Goal: Information Seeking & Learning: Learn about a topic

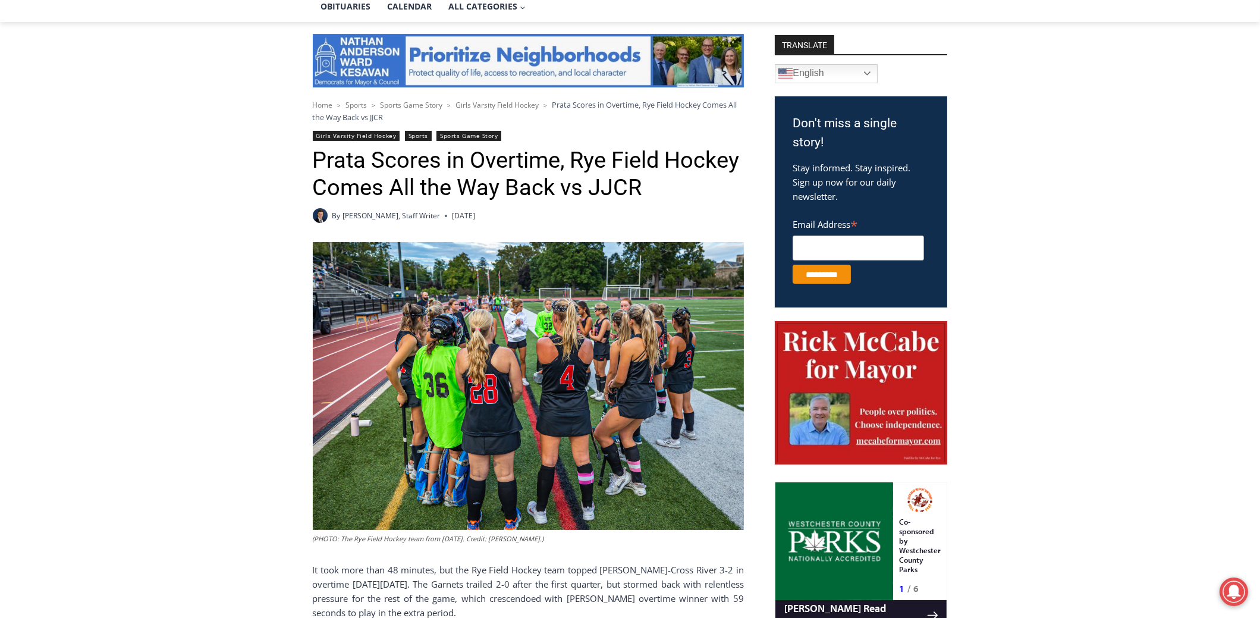
scroll to position [297, 0]
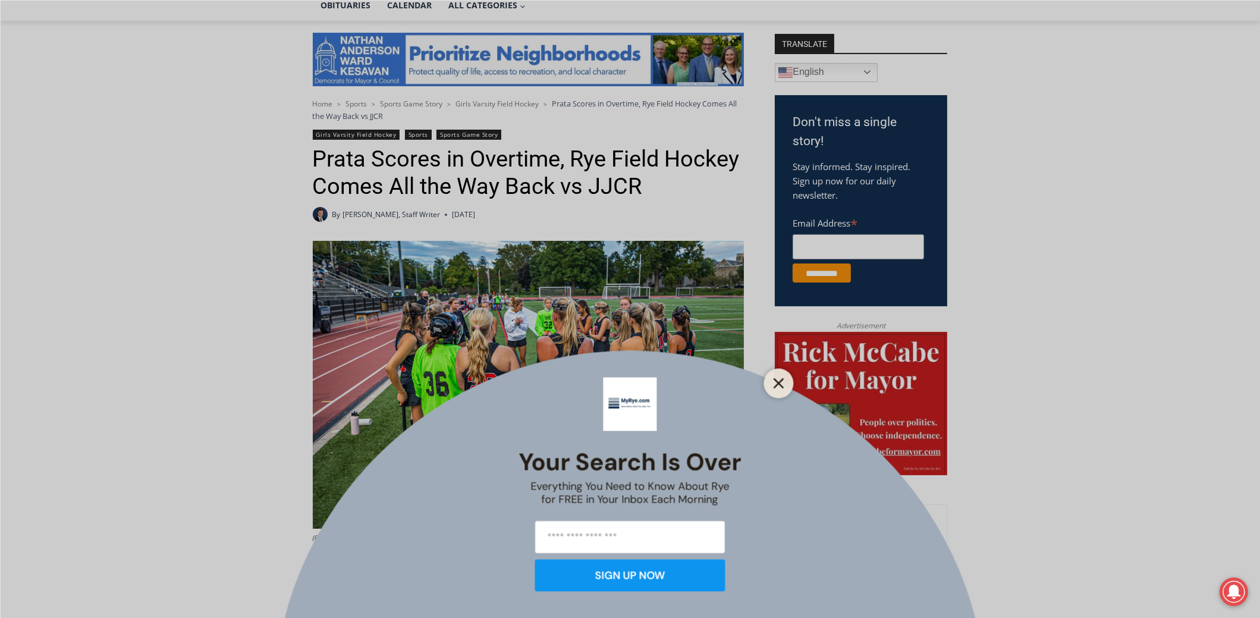
click at [772, 385] on button "Close" at bounding box center [778, 383] width 17 height 17
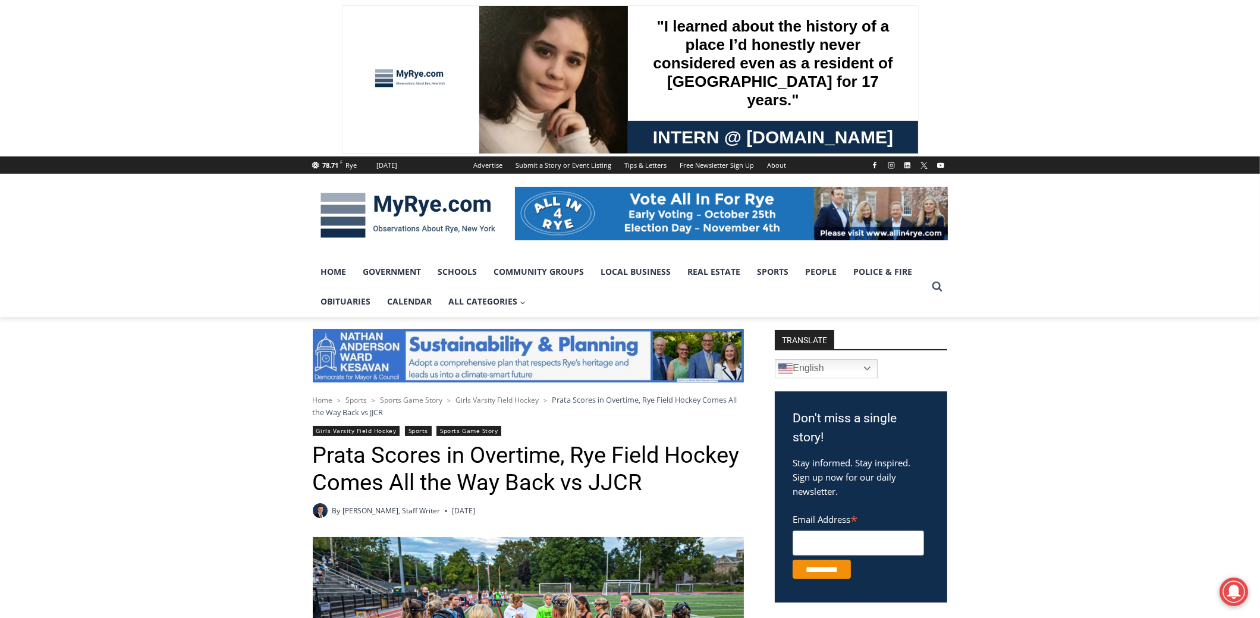
scroll to position [0, 0]
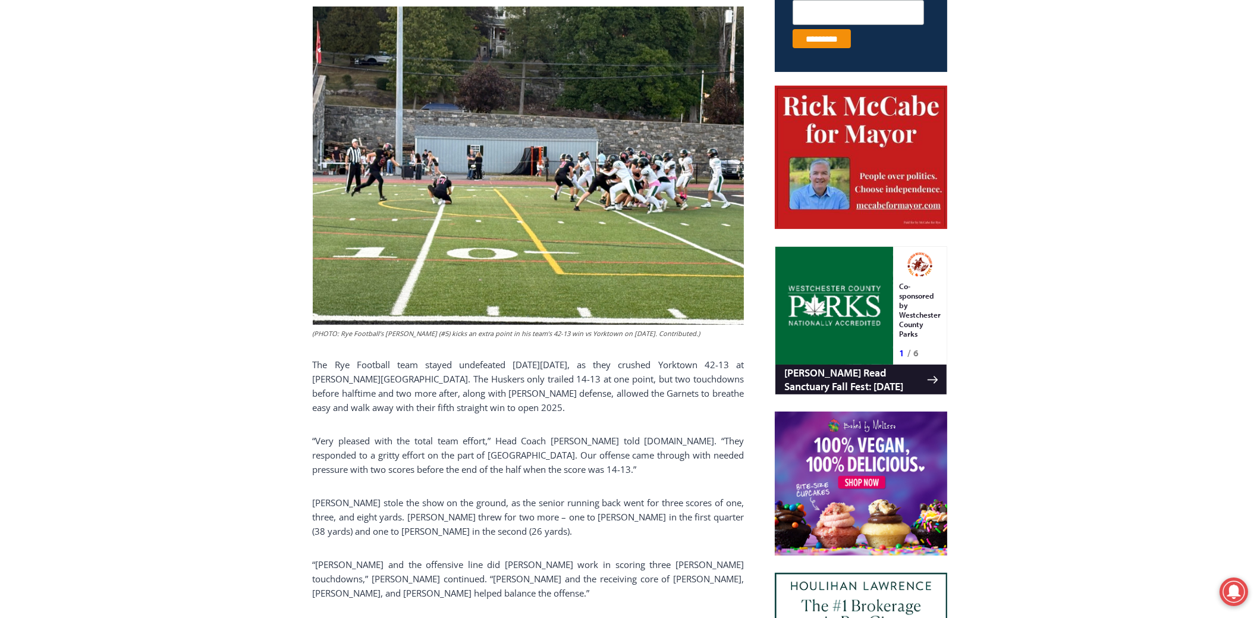
scroll to position [214, 0]
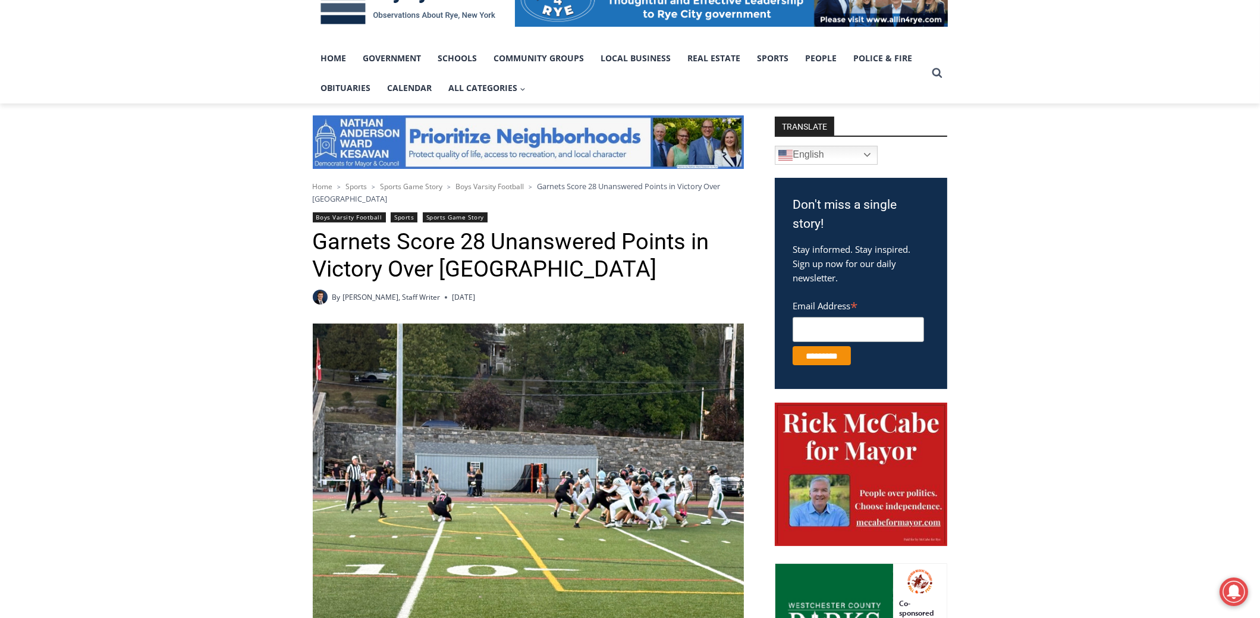
click at [405, 216] on link "Sports" at bounding box center [404, 217] width 27 height 10
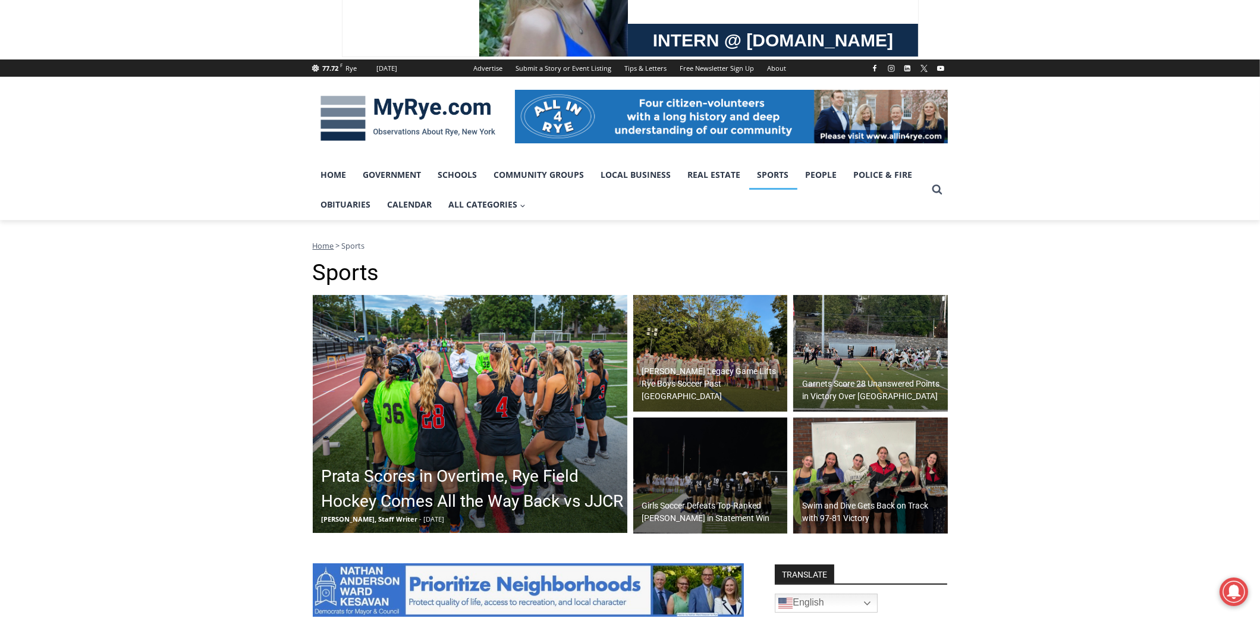
scroll to position [118, 0]
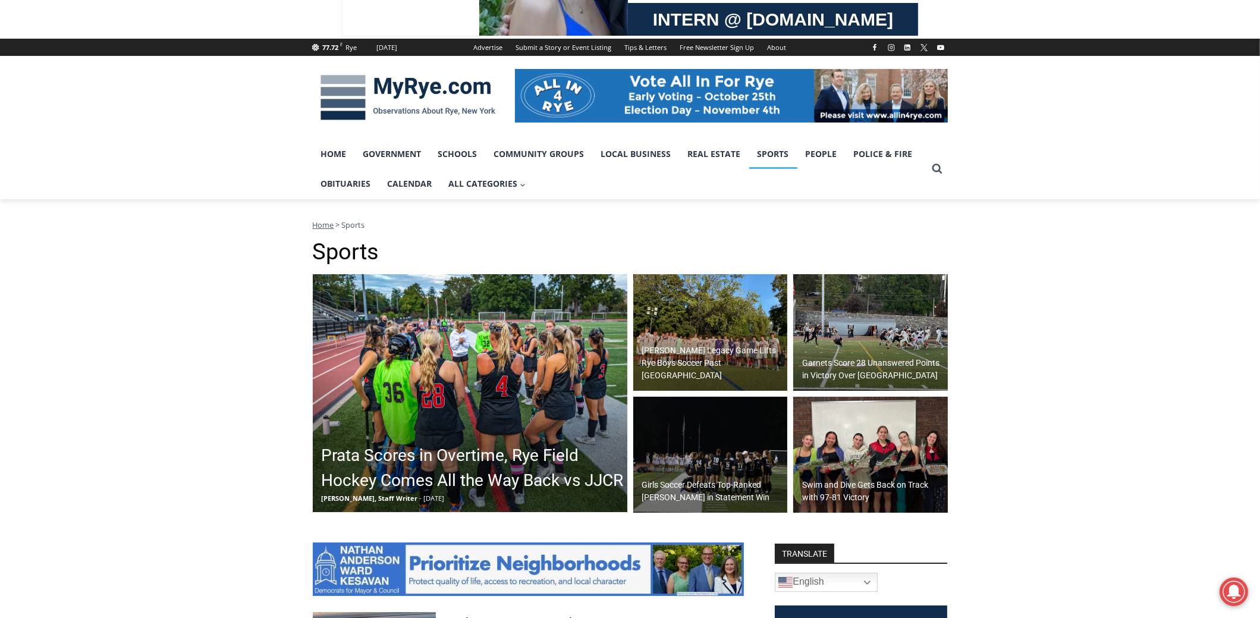
click at [743, 443] on img at bounding box center [710, 455] width 155 height 117
